Goal: Task Accomplishment & Management: Use online tool/utility

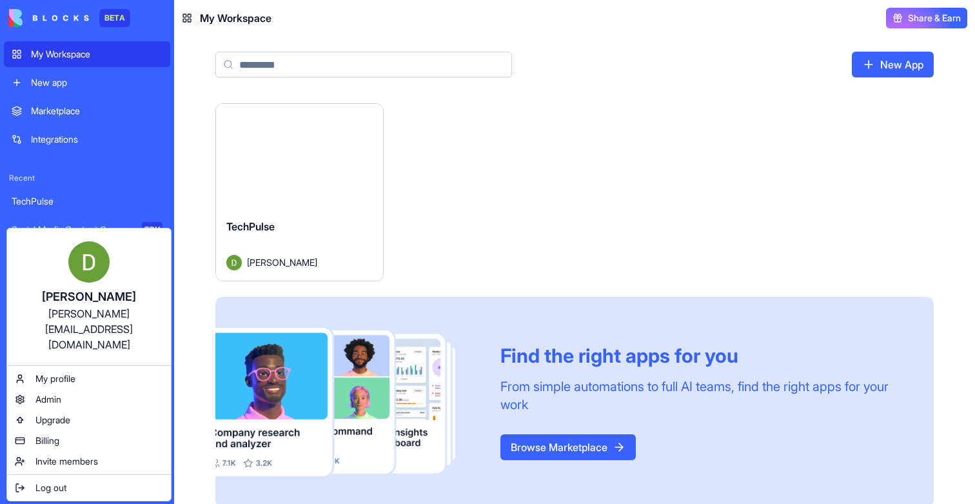
click at [22, 487] on html "BETA My Workspace New app Marketplace Integrations Recent TechPulse Social Medi…" at bounding box center [487, 252] width 975 height 504
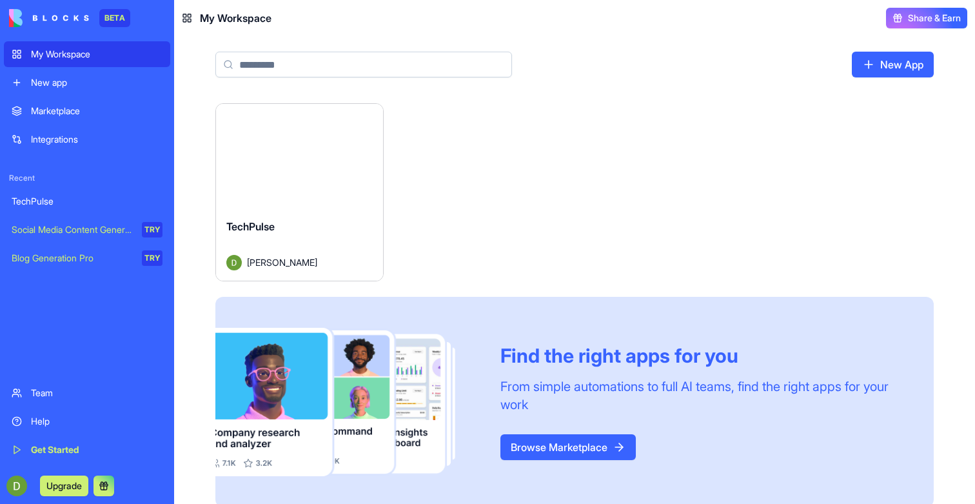
click at [303, 159] on button "Launch" at bounding box center [299, 156] width 97 height 26
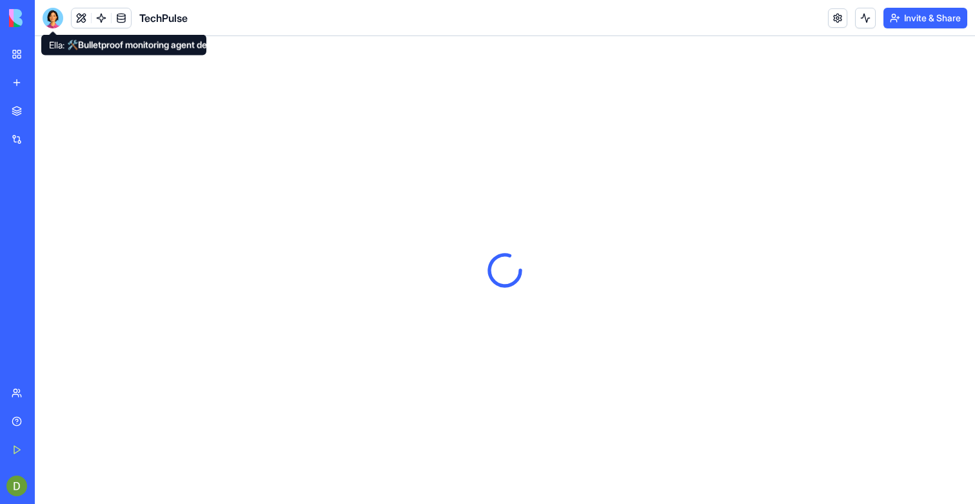
click at [53, 14] on div at bounding box center [53, 18] width 21 height 21
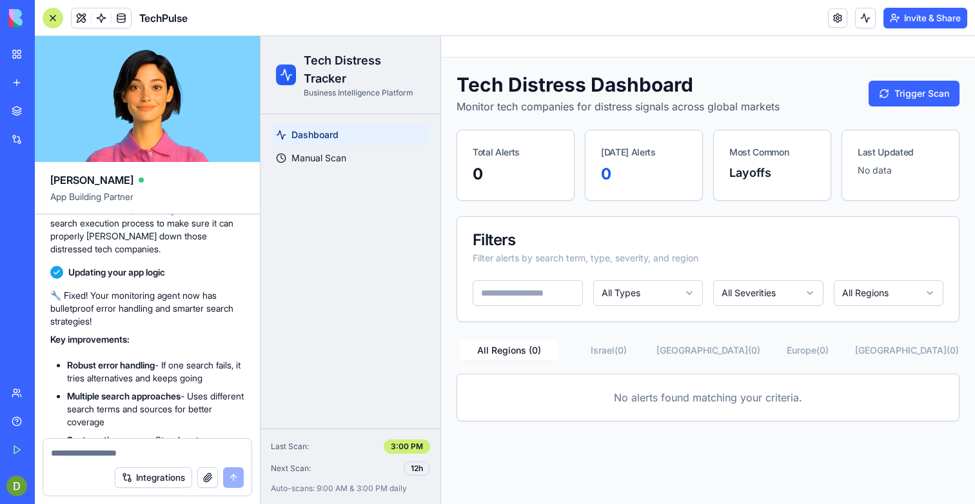
scroll to position [1787, 0]
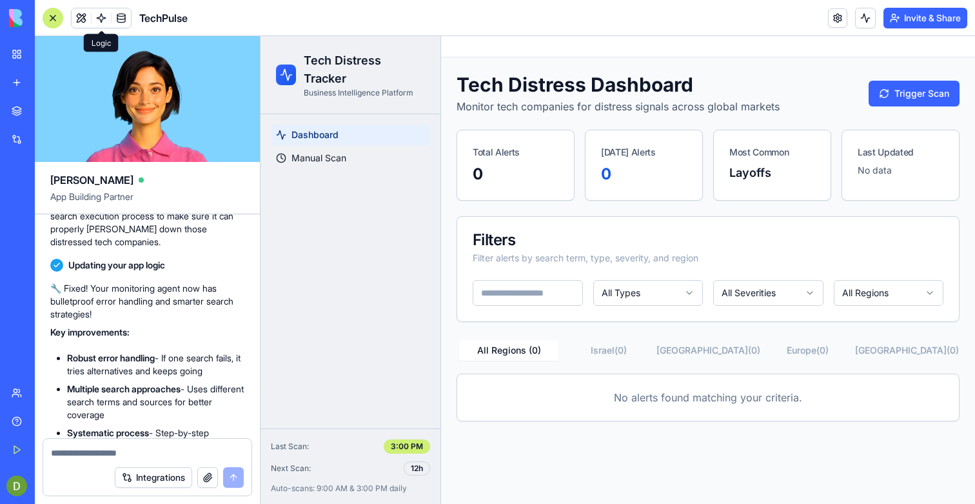
click at [101, 19] on link at bounding box center [101, 17] width 19 height 19
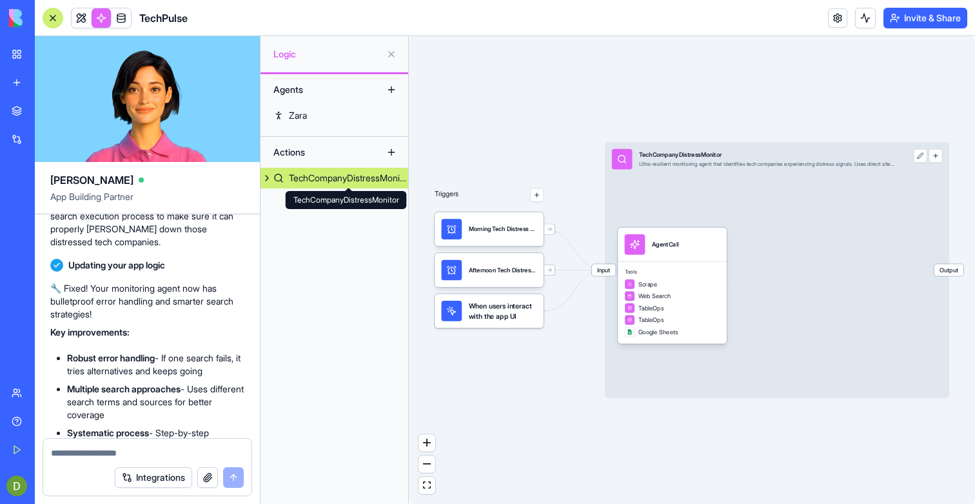
click at [320, 184] on div "TechCompanyDistressMonitor" at bounding box center [348, 178] width 119 height 13
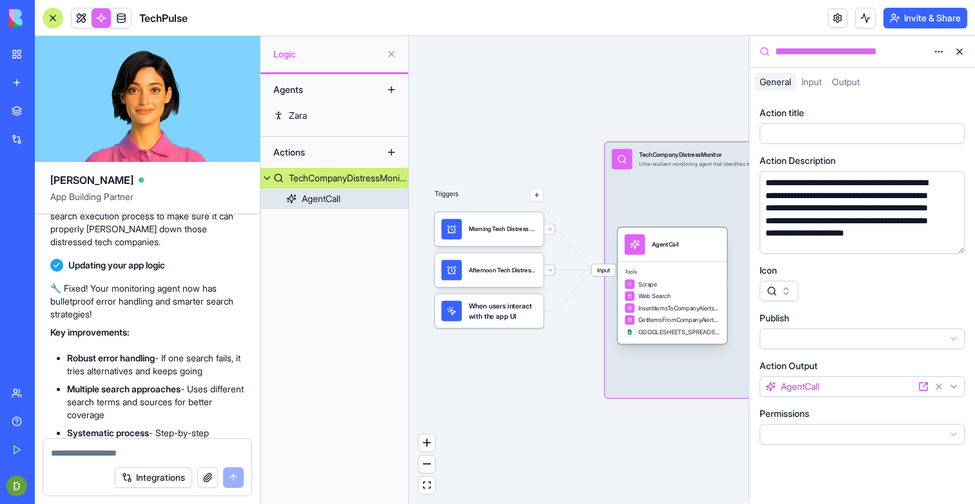
click at [684, 283] on div "Scrape" at bounding box center [672, 284] width 95 height 10
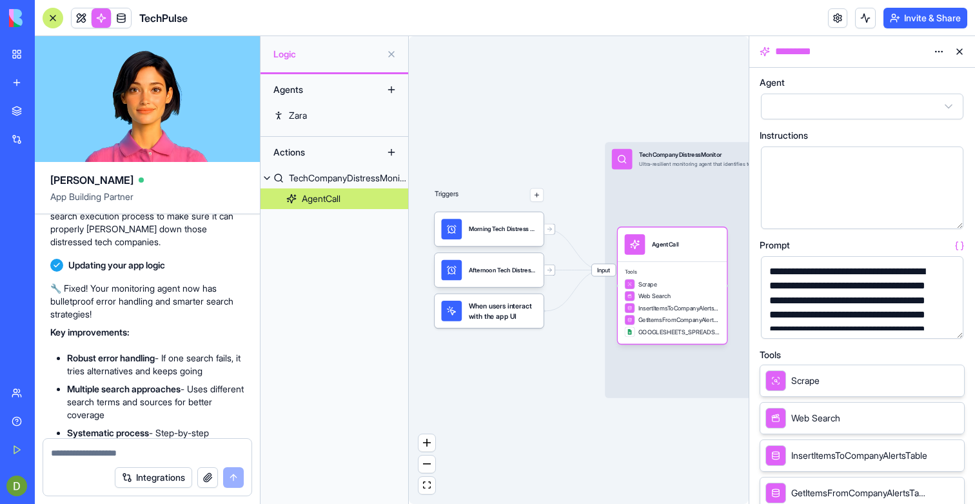
click at [949, 324] on button "button" at bounding box center [950, 325] width 21 height 21
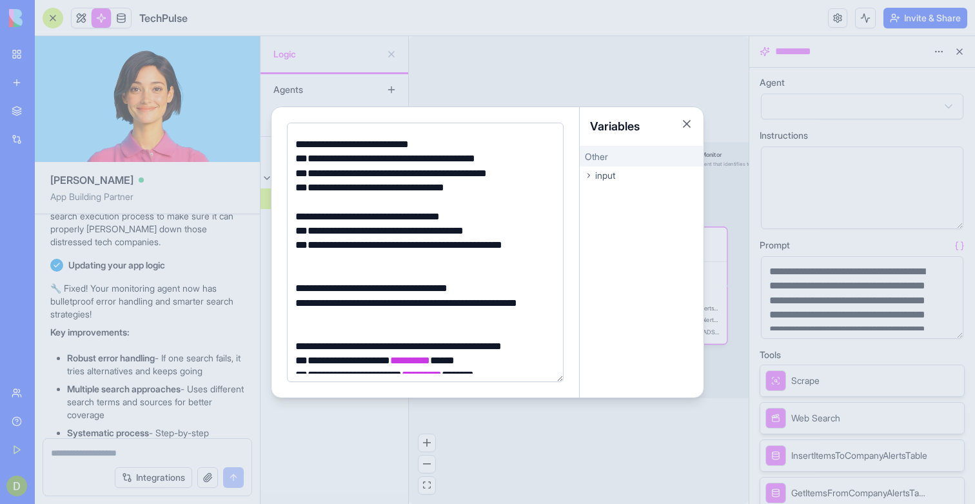
scroll to position [579, 0]
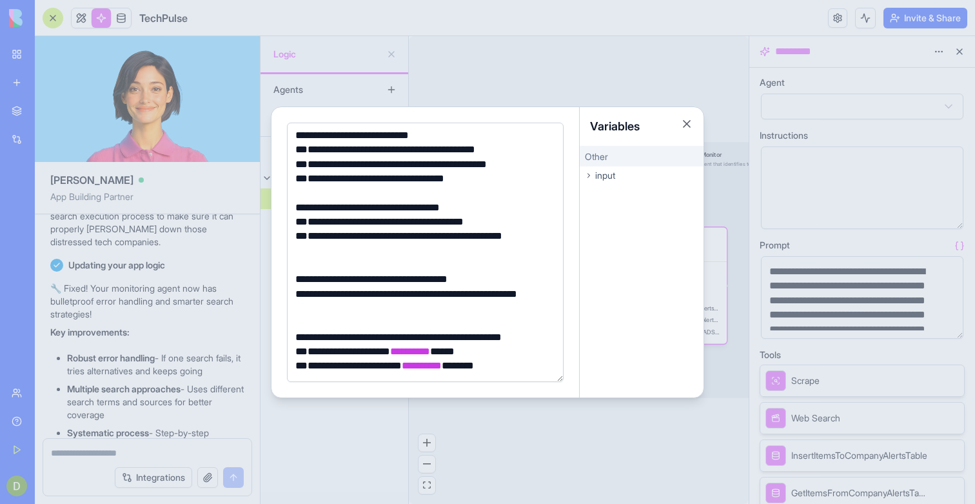
click at [217, 350] on div at bounding box center [487, 252] width 975 height 504
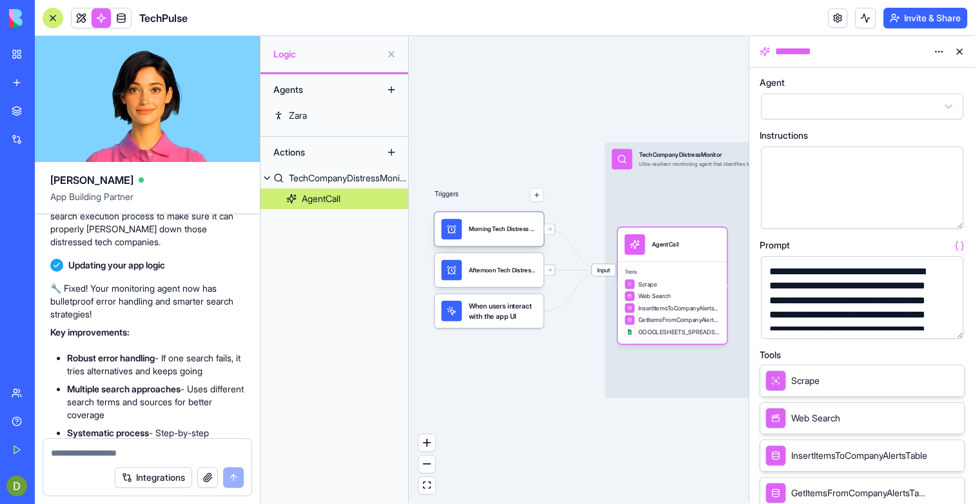
click at [528, 239] on div "Morning Tech Distress ScanTrigger" at bounding box center [489, 229] width 109 height 34
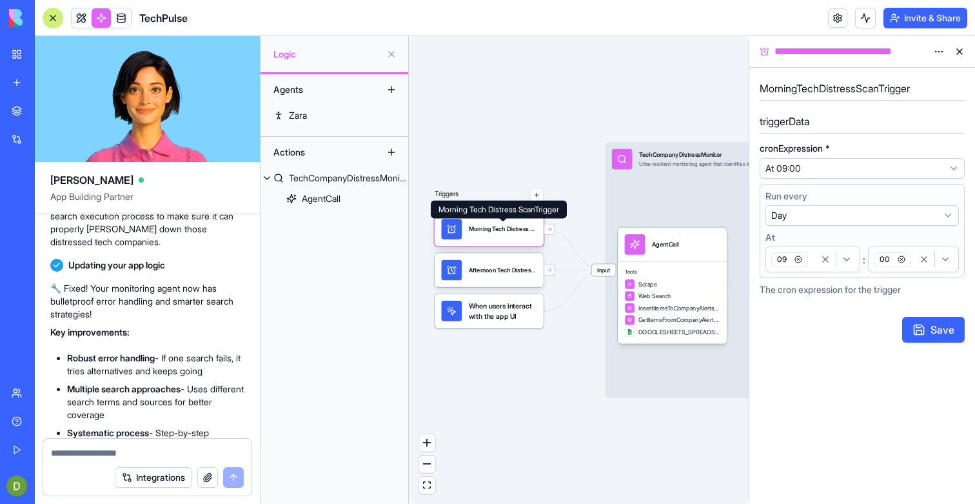
click at [519, 232] on div "Morning Tech Distress ScanTrigger" at bounding box center [503, 228] width 68 height 8
click at [844, 168] on html "BETA My Workspace New app Marketplace Integrations Recent TechPulse Social Medi…" at bounding box center [487, 252] width 975 height 504
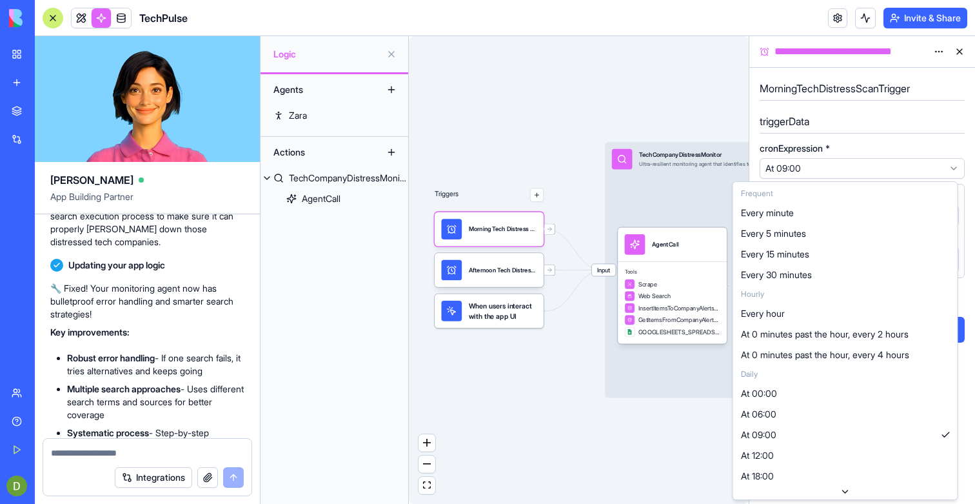
click at [855, 143] on html "BETA My Workspace New app Marketplace Integrations Recent TechPulse Social Medi…" at bounding box center [487, 252] width 975 height 504
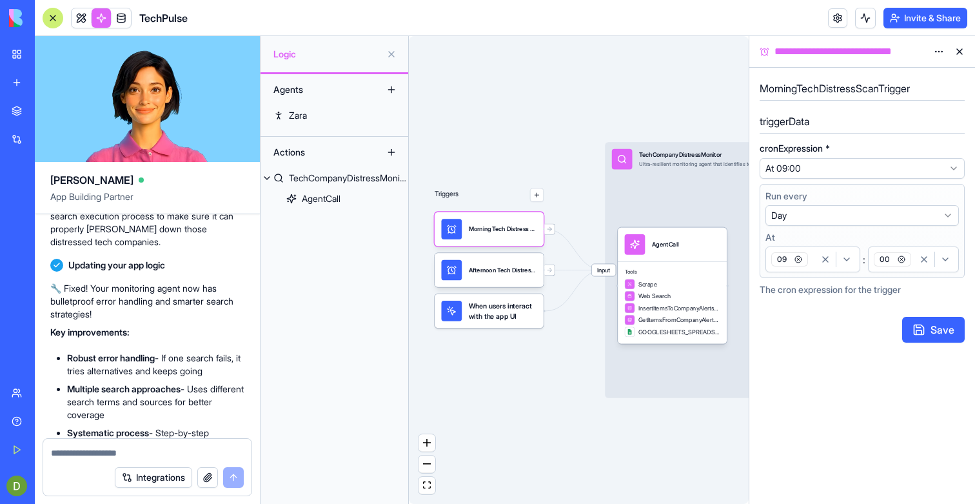
click at [500, 280] on div "Afternoon Tech Distress ScanTrigger" at bounding box center [503, 270] width 68 height 21
click at [511, 317] on span "When users interact with the app UI" at bounding box center [503, 311] width 68 height 21
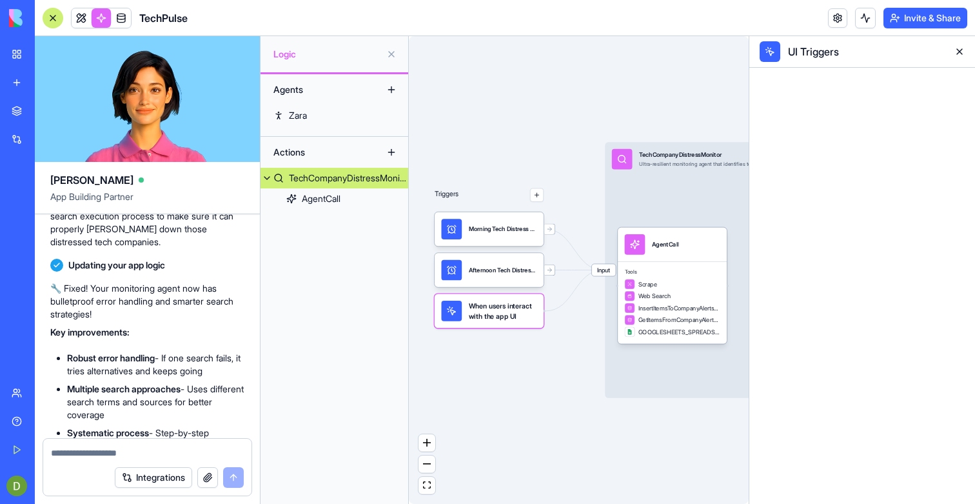
click at [519, 317] on span "When users interact with the app UI" at bounding box center [503, 311] width 68 height 21
click at [700, 294] on div "Web Search" at bounding box center [672, 296] width 95 height 10
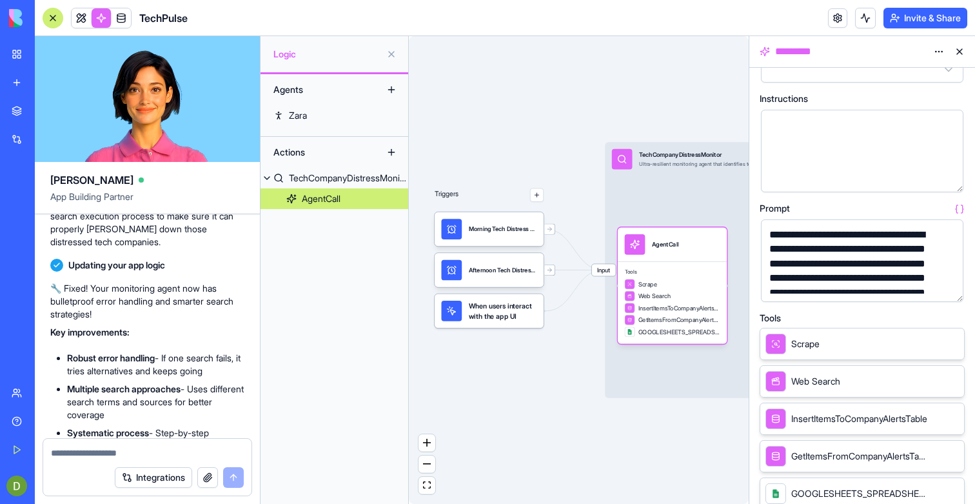
scroll to position [44, 0]
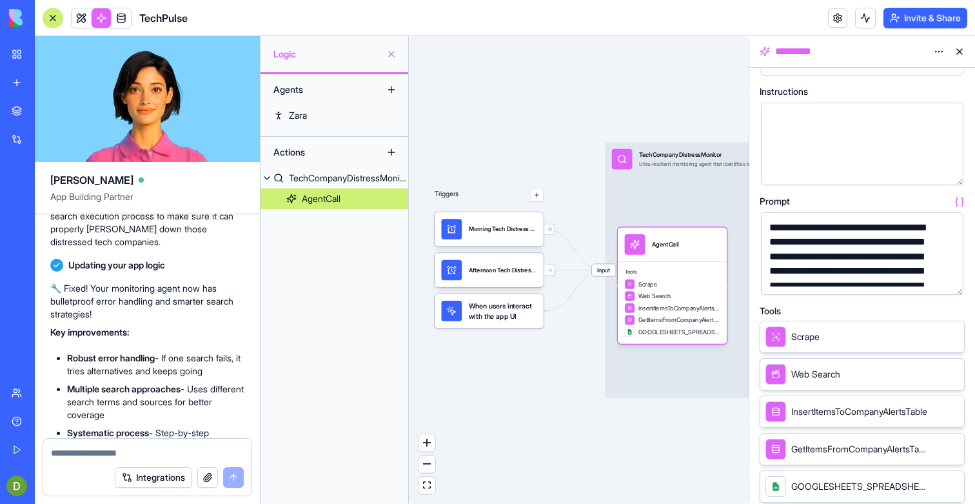
click at [948, 276] on button "button" at bounding box center [950, 282] width 21 height 21
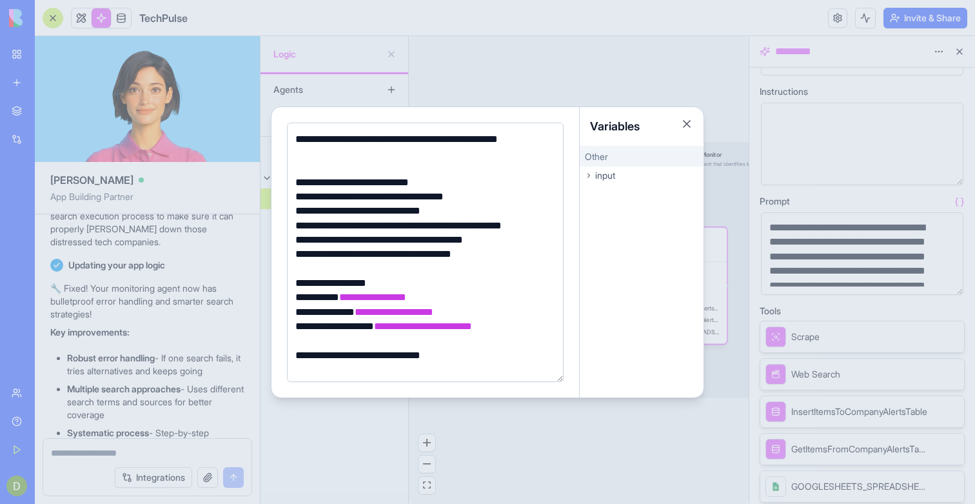
scroll to position [43, 0]
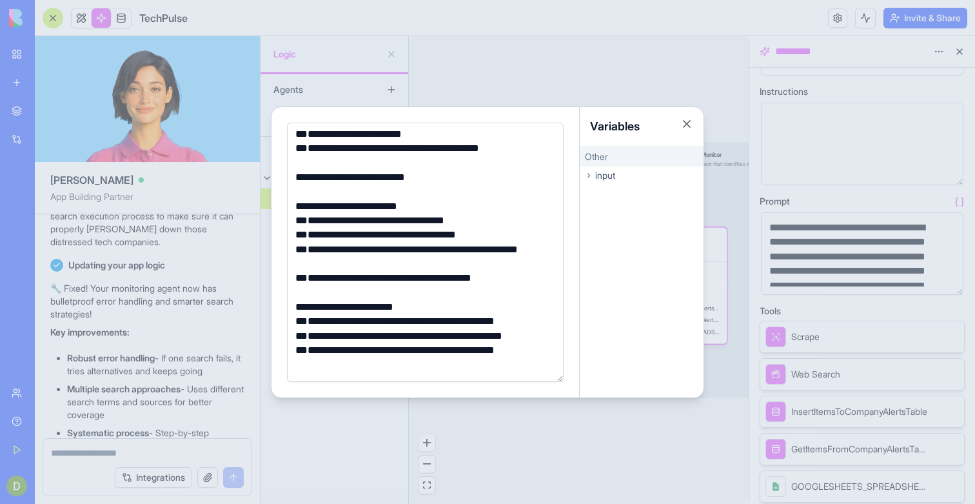
click at [576, 469] on div at bounding box center [487, 252] width 975 height 504
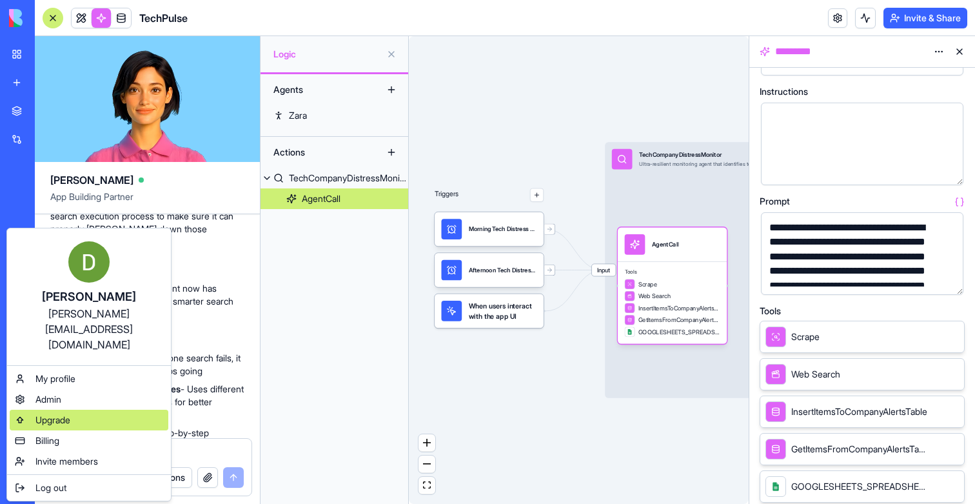
click at [57, 413] on span "Upgrade" at bounding box center [52, 419] width 35 height 13
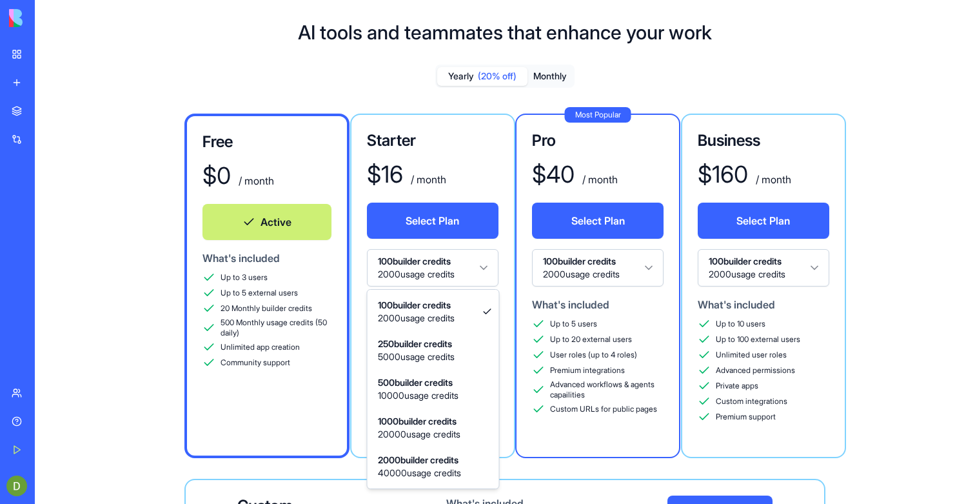
click at [459, 274] on html "BETA My Workspace New app Marketplace Integrations Recent TechPulse Social Medi…" at bounding box center [487, 252] width 975 height 504
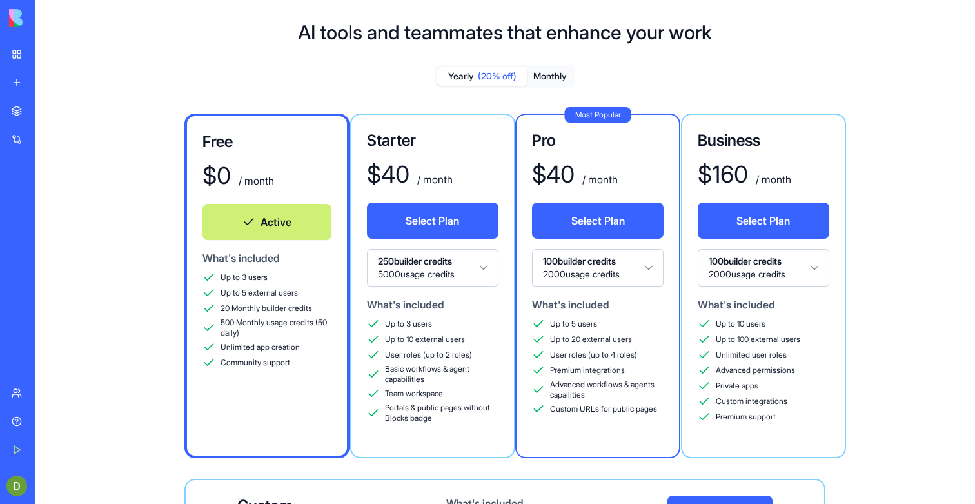
click at [438, 264] on html "BETA My Workspace New app Marketplace Integrations Recent TechPulse Social Medi…" at bounding box center [487, 252] width 975 height 504
click at [442, 261] on html "BETA My Workspace New app Marketplace Integrations Recent TechPulse Social Medi…" at bounding box center [487, 252] width 975 height 504
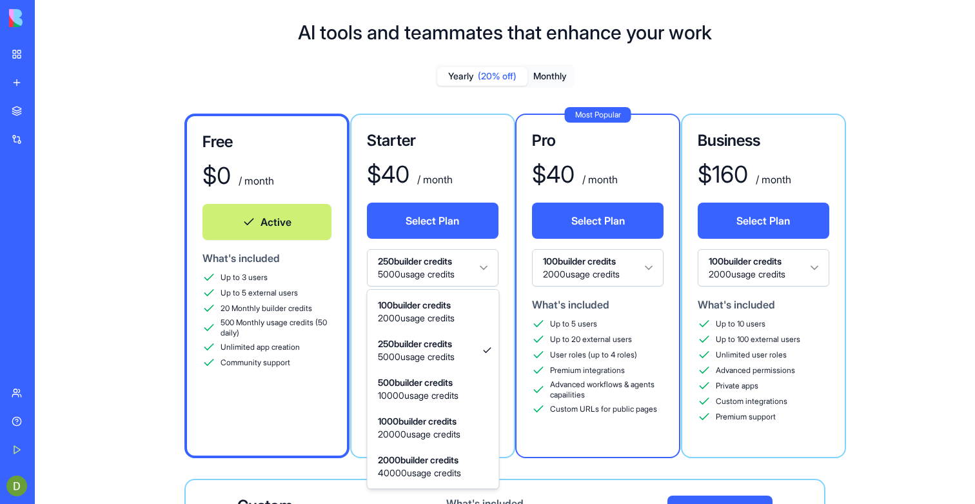
click at [435, 262] on html "BETA My Workspace New app Marketplace Integrations Recent TechPulse Social Medi…" at bounding box center [487, 252] width 975 height 504
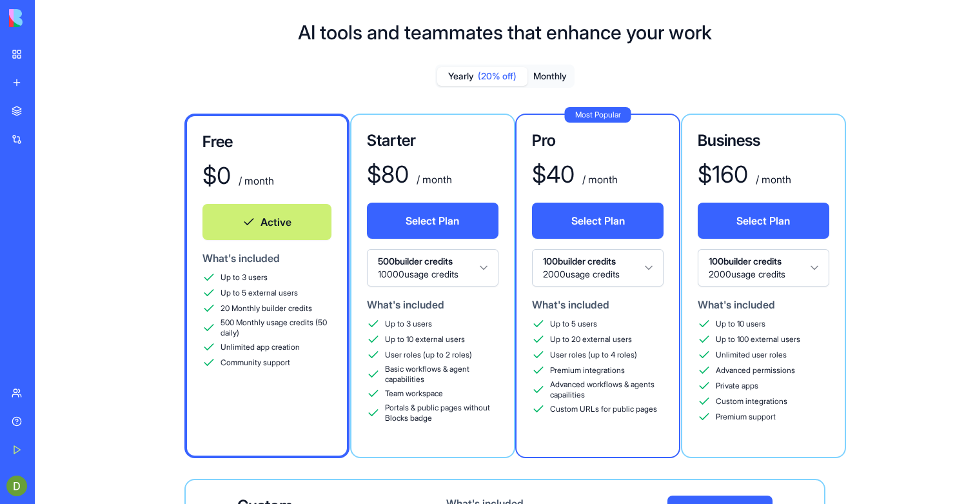
click at [429, 266] on html "BETA My Workspace New app Marketplace Integrations Recent TechPulse Social Medi…" at bounding box center [487, 252] width 975 height 504
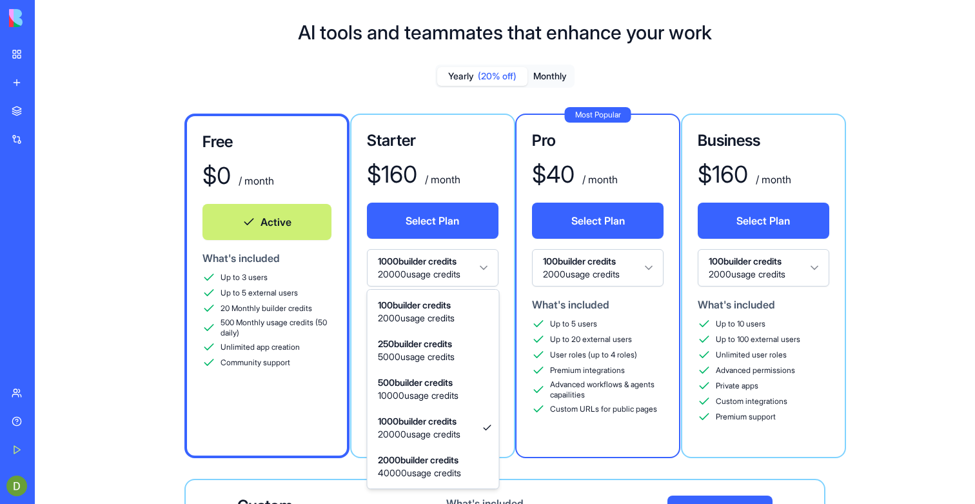
click at [443, 255] on html "BETA My Workspace New app Marketplace Integrations Recent TechPulse Social Medi…" at bounding box center [487, 252] width 975 height 504
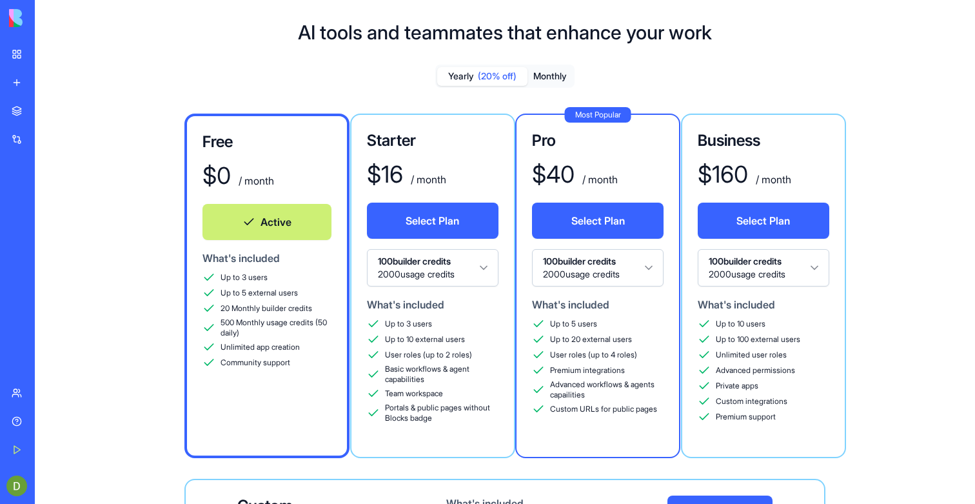
click at [586, 266] on html "BETA My Workspace New app Marketplace Integrations Recent TechPulse Social Medi…" at bounding box center [487, 252] width 975 height 504
click at [598, 281] on html "BETA My Workspace New app Marketplace Integrations Recent TechPulse Social Medi…" at bounding box center [487, 252] width 975 height 504
click at [31, 201] on div "TechPulse" at bounding box center [30, 201] width 36 height 13
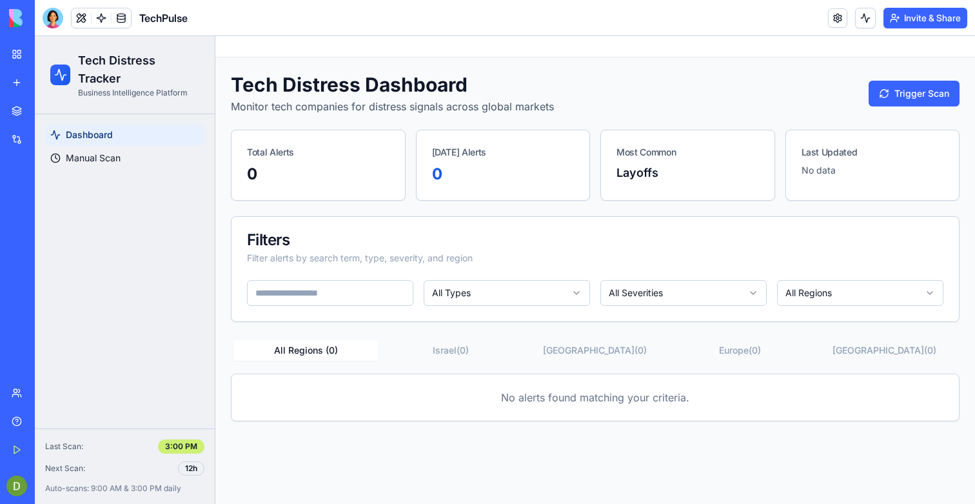
click at [326, 58] on div "Tech Distress Dashboard Monitor tech companies for distress signals across glob…" at bounding box center [595, 246] width 760 height 379
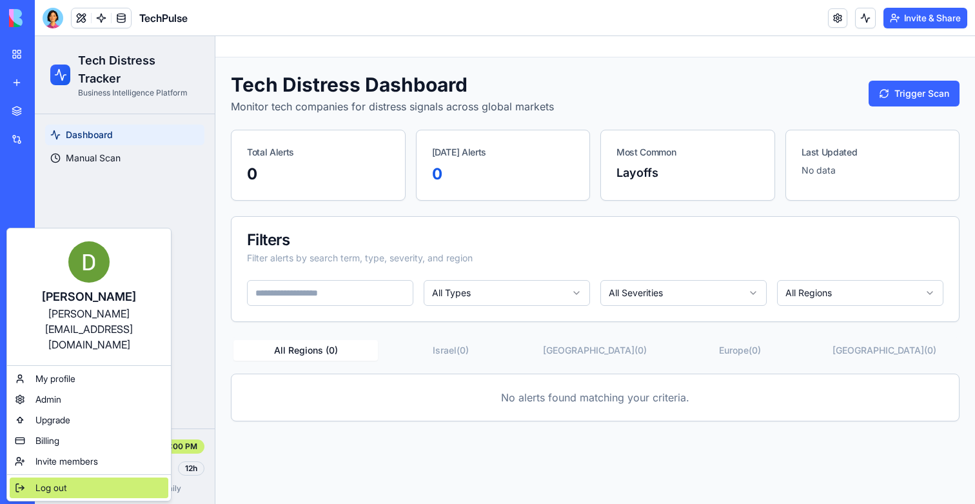
click at [61, 481] on span "Log out" at bounding box center [50, 487] width 31 height 13
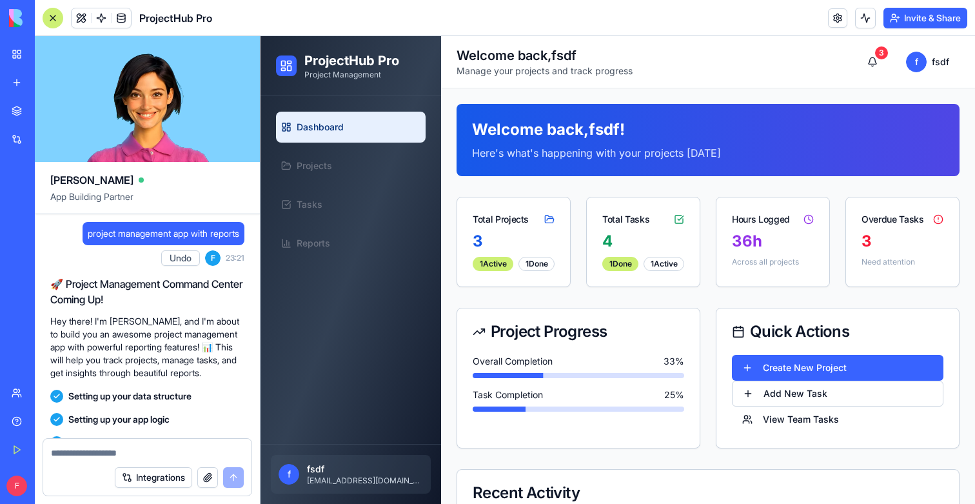
scroll to position [837, 0]
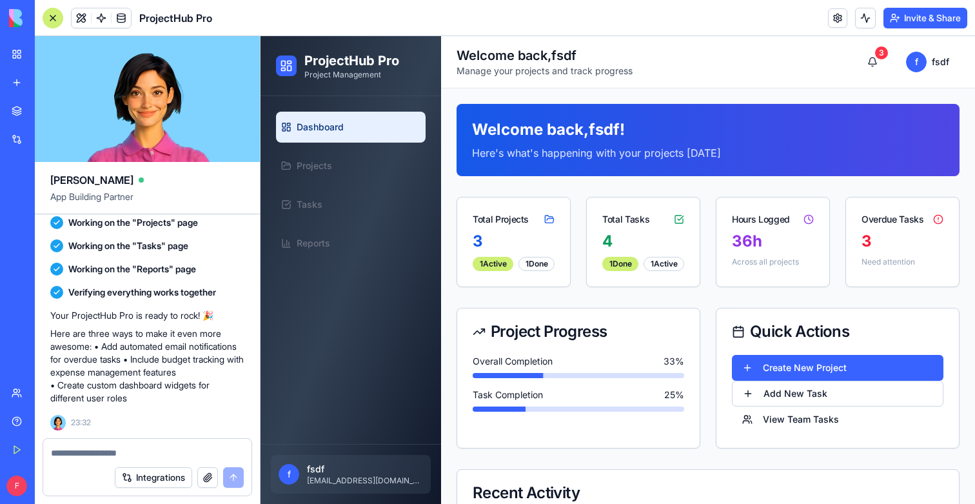
click at [6, 480] on div "F Upgrade" at bounding box center [17, 486] width 27 height 36
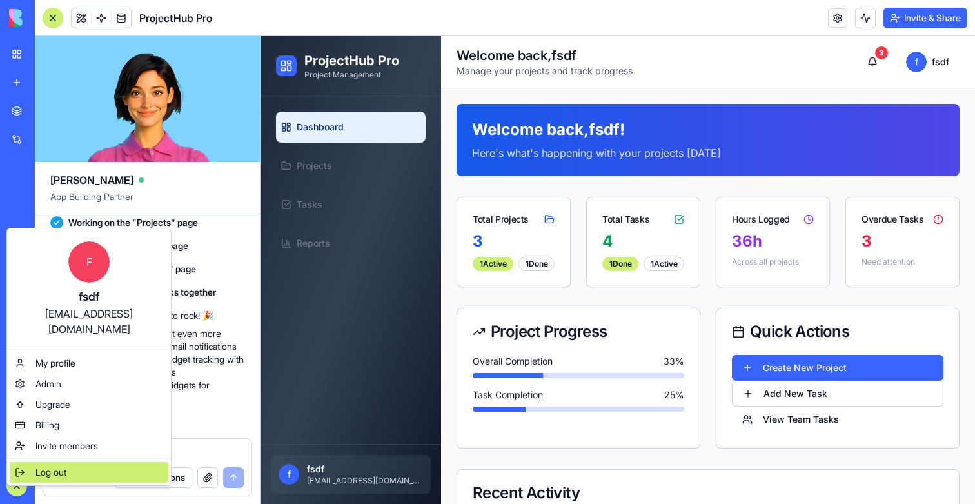
click at [41, 466] on span "Log out" at bounding box center [50, 472] width 31 height 13
